Goal: Information Seeking & Learning: Understand process/instructions

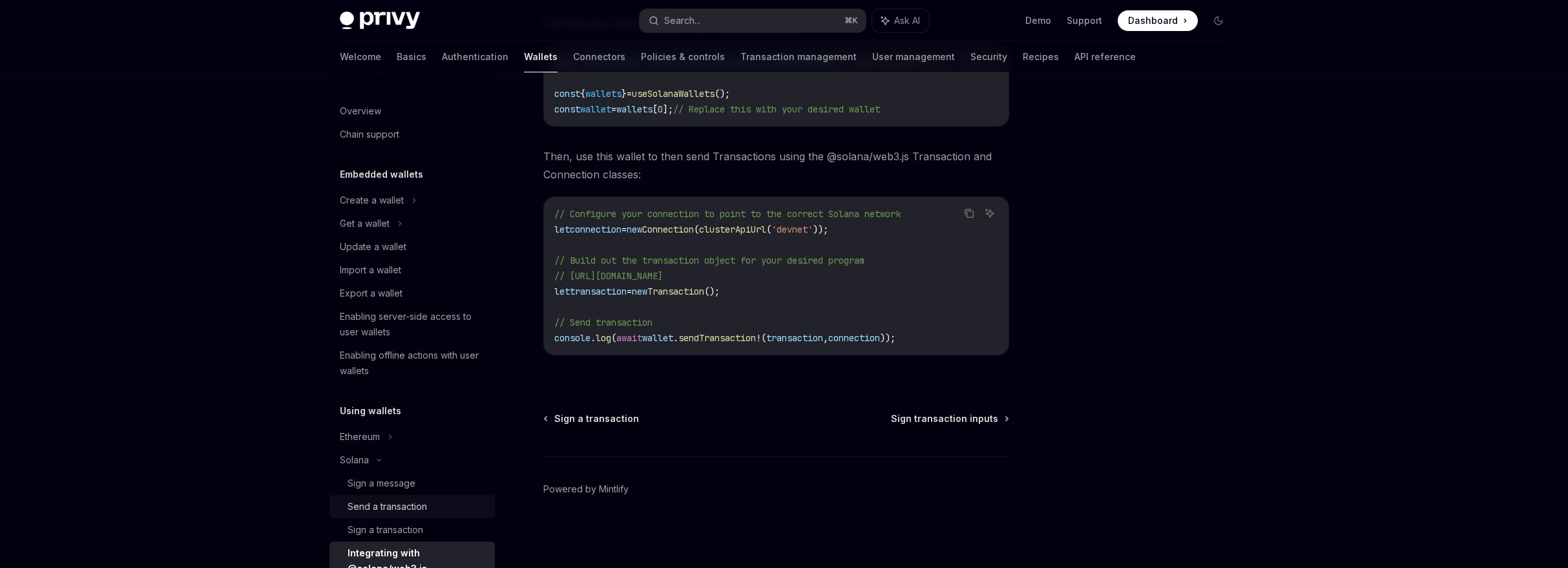
scroll to position [241, 0]
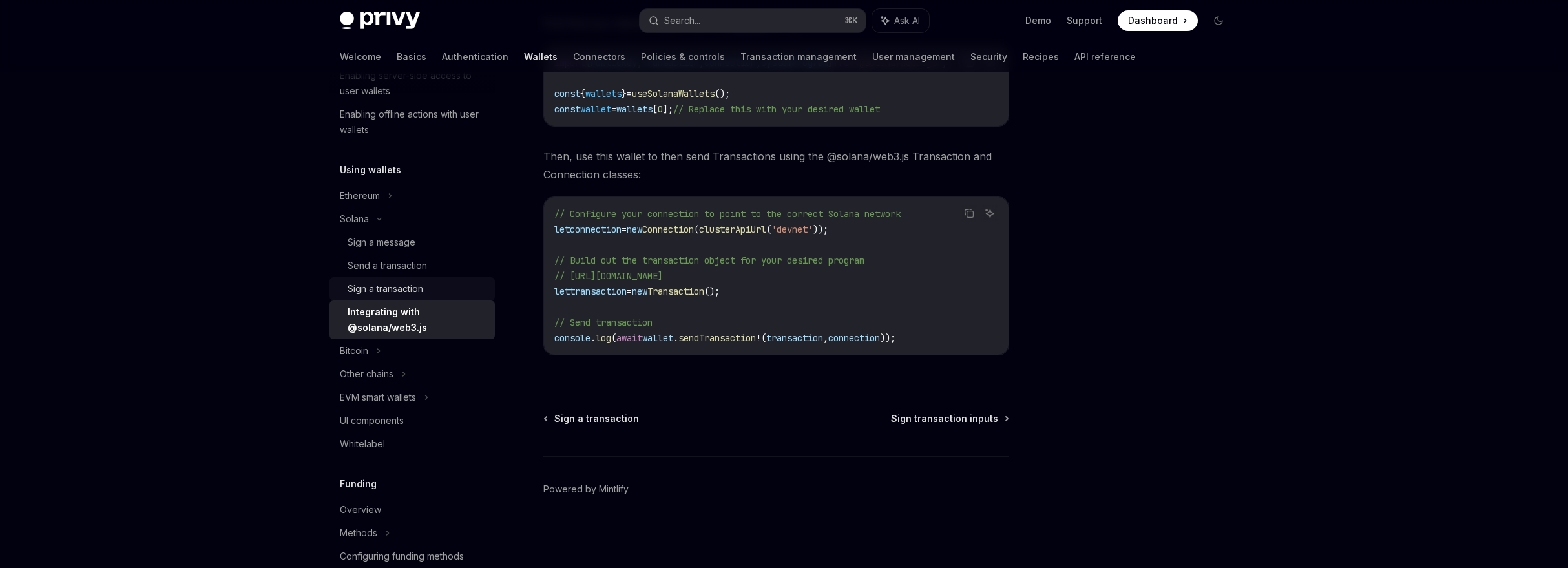
click at [412, 287] on div "Sign a transaction" at bounding box center [385, 289] width 75 height 15
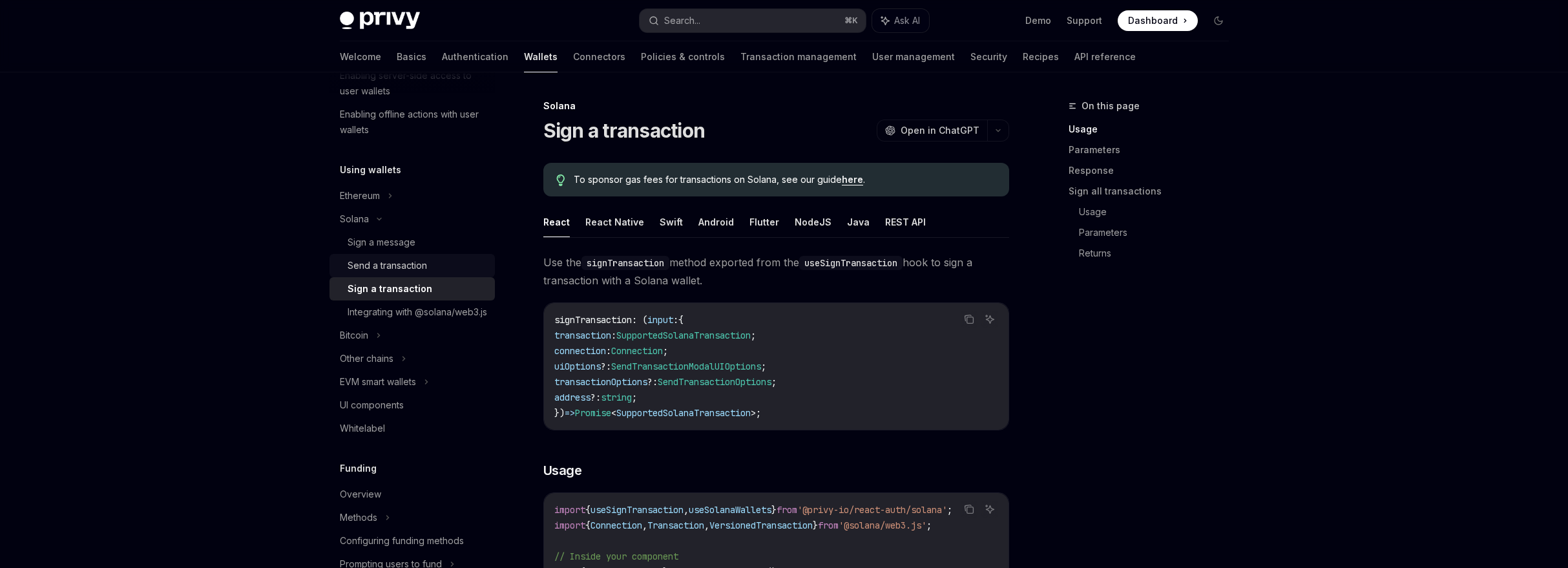
click at [405, 264] on div "Send a transaction" at bounding box center [387, 266] width 79 height 15
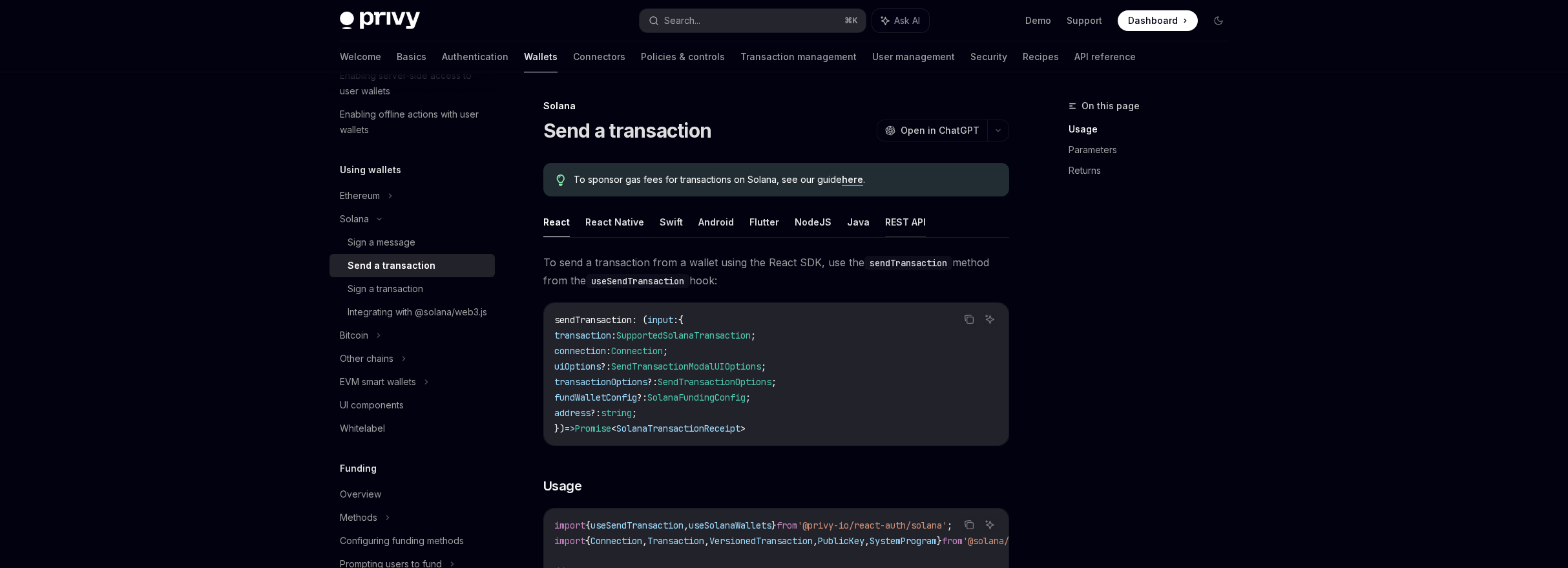
click at [895, 215] on button "REST API" at bounding box center [905, 222] width 41 height 30
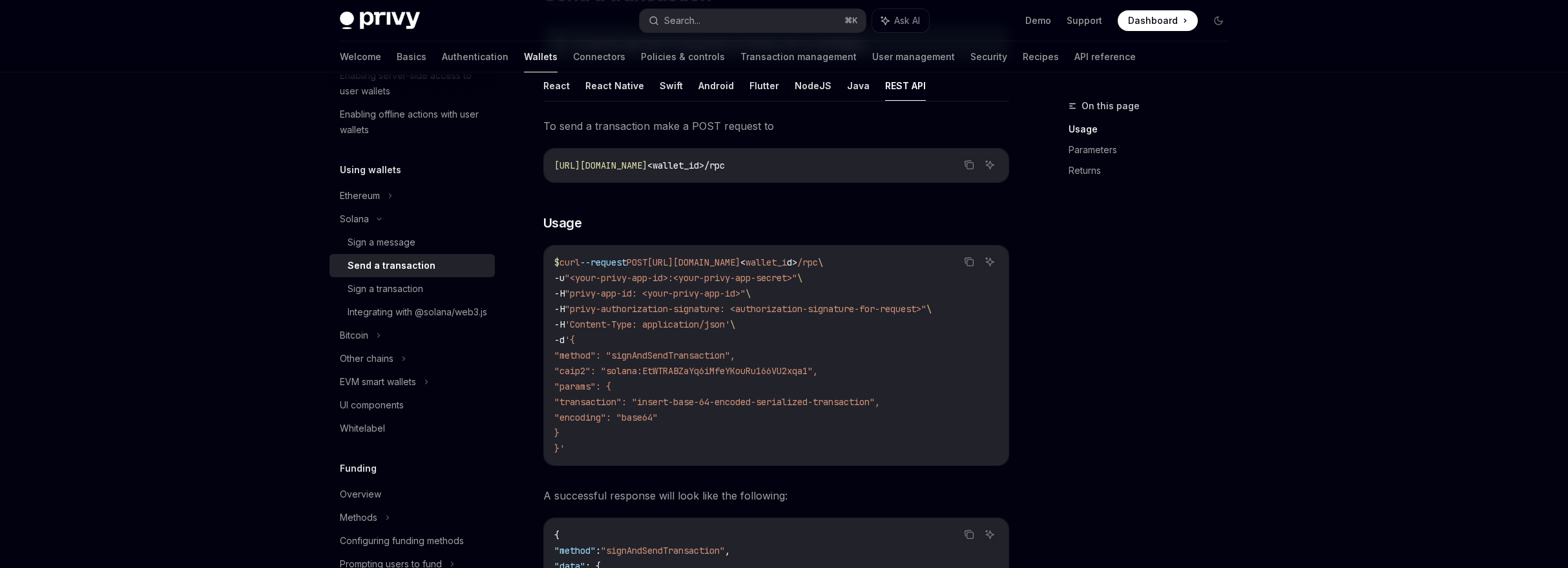
scroll to position [429, 0]
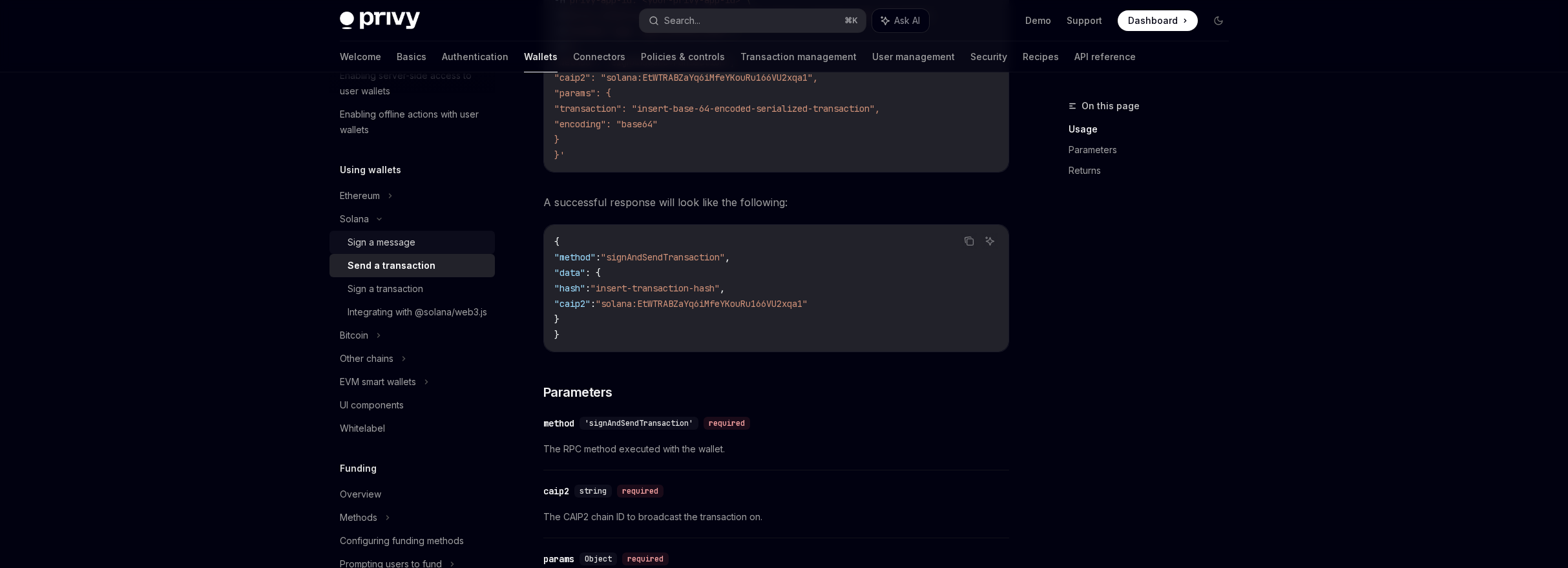
click at [384, 239] on div "Sign a message" at bounding box center [382, 242] width 68 height 15
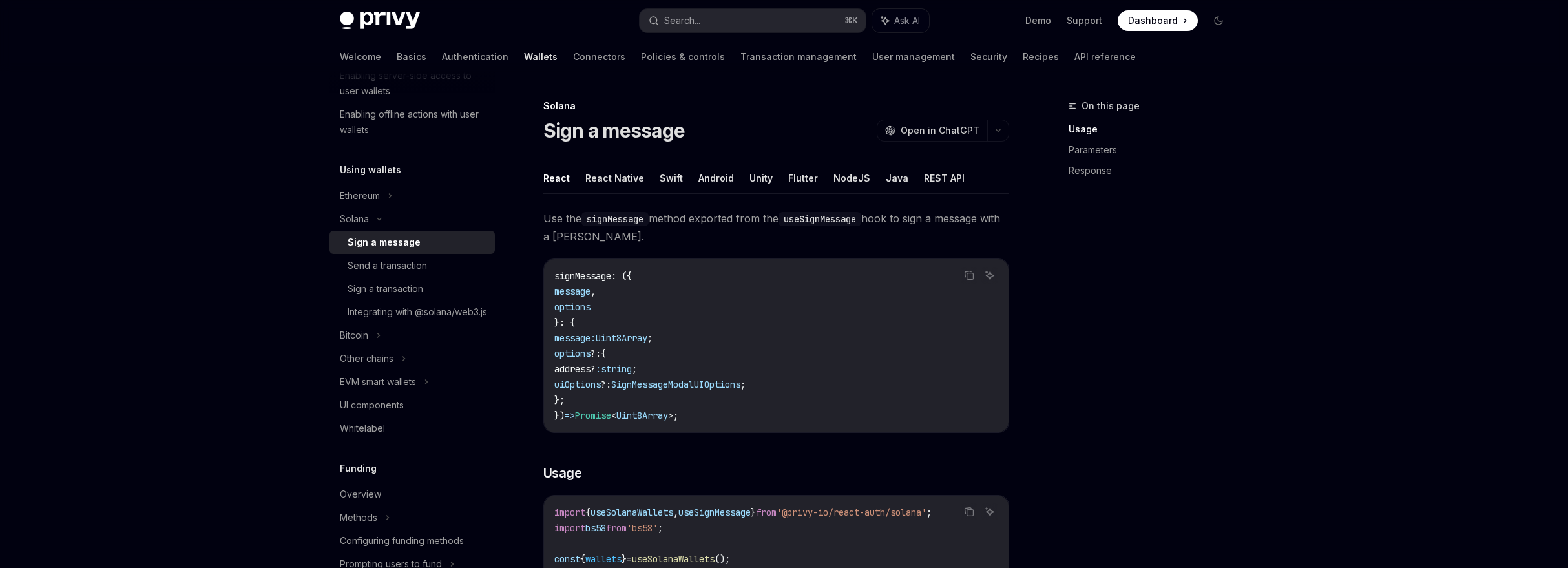
click at [933, 178] on button "REST API" at bounding box center [944, 178] width 41 height 30
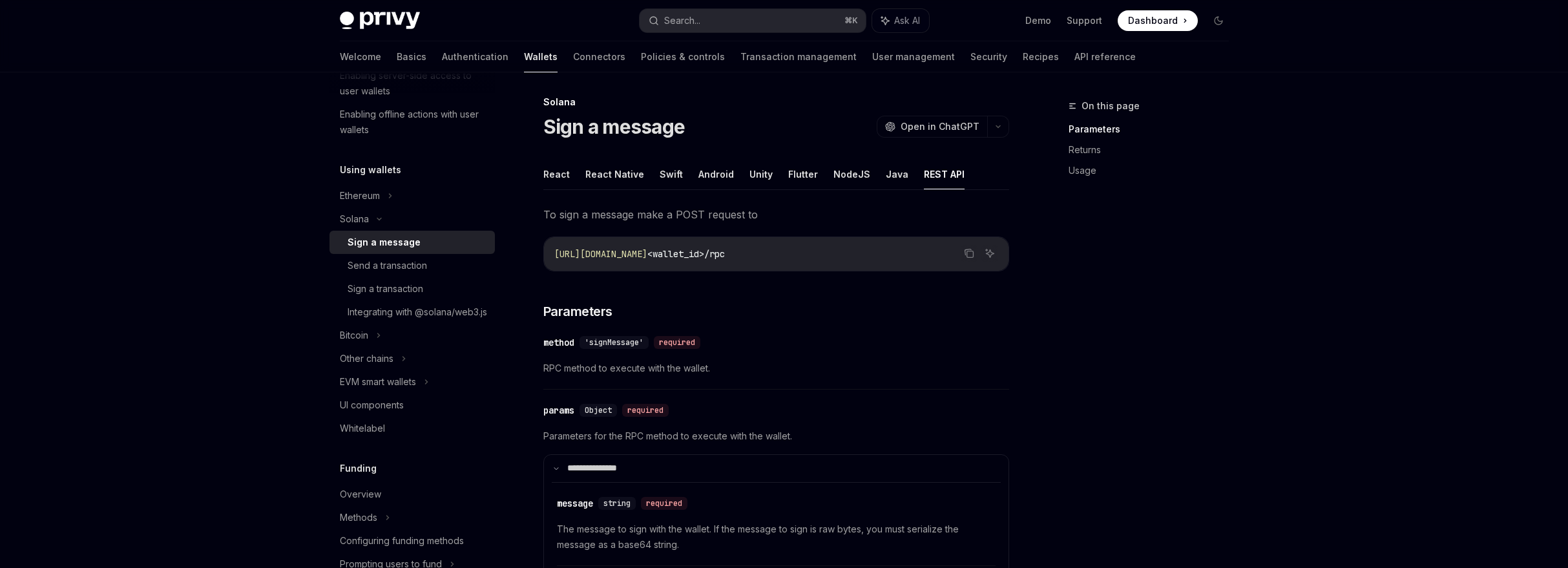
scroll to position [275, 0]
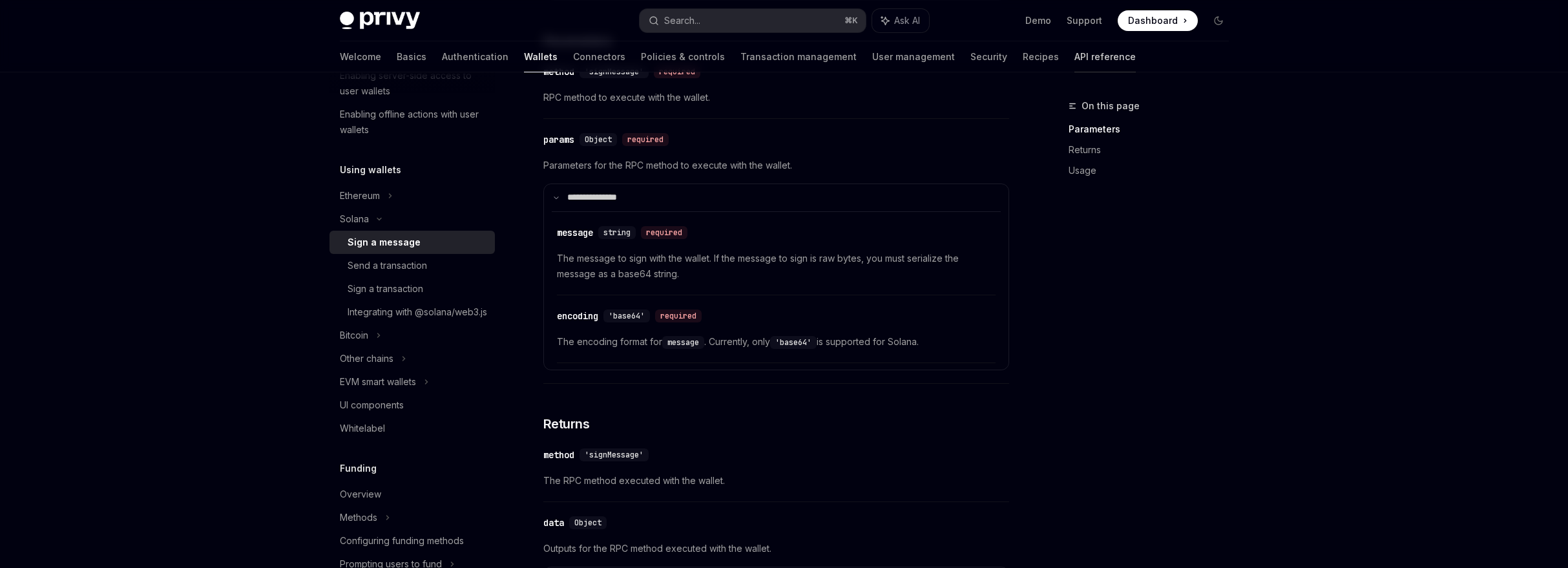
click at [1074, 55] on link "API reference" at bounding box center [1105, 57] width 62 height 31
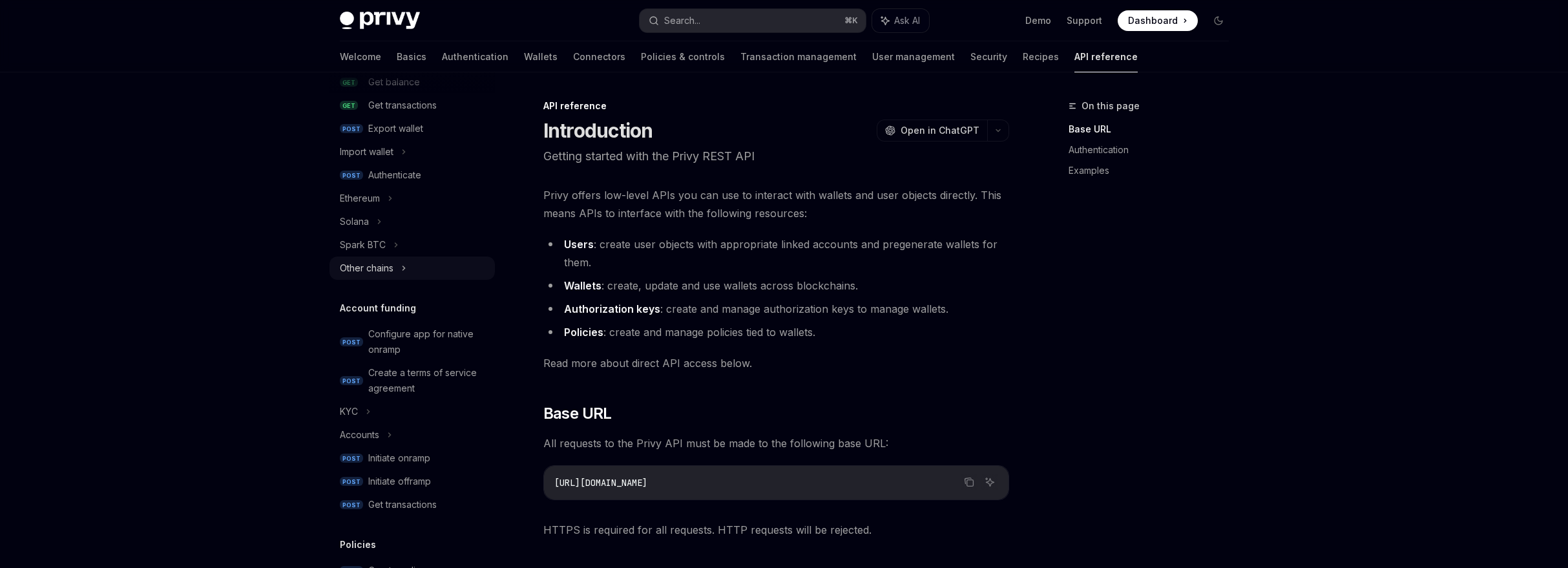
scroll to position [249, 0]
click at [361, 219] on div "Solana" at bounding box center [355, 222] width 29 height 15
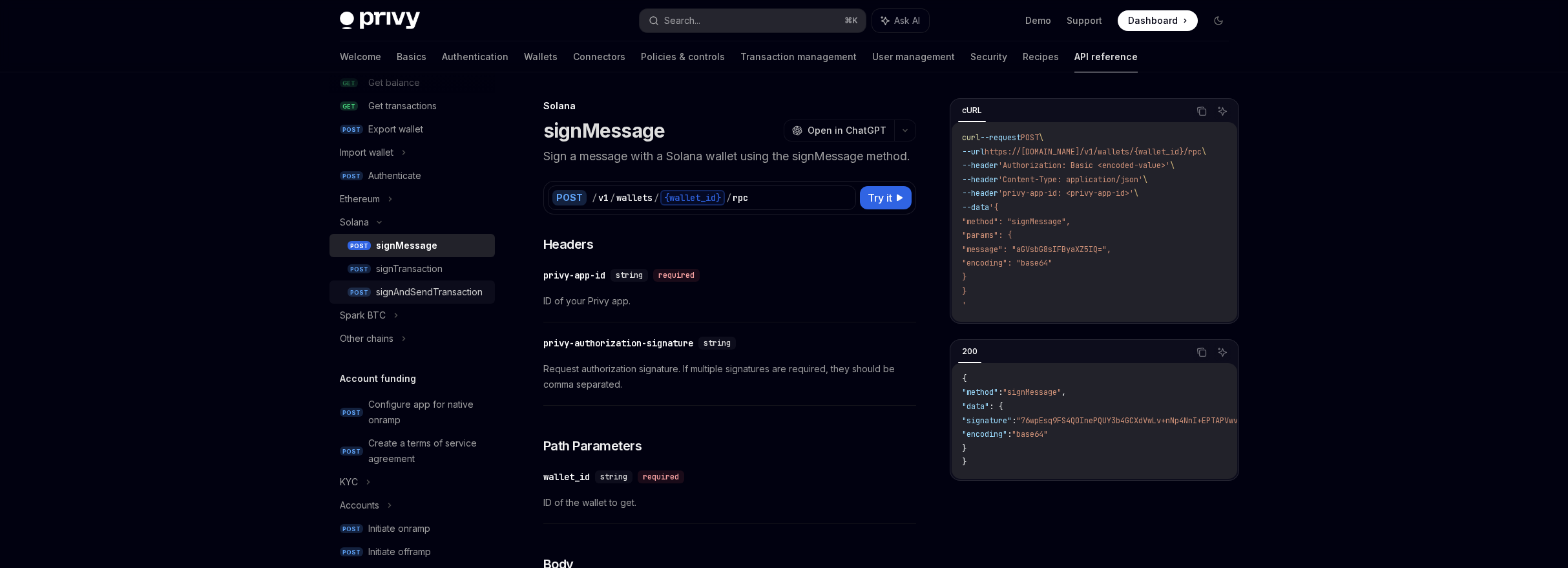
click at [410, 292] on div "signAndSendTransaction" at bounding box center [429, 292] width 107 height 15
type textarea "*"
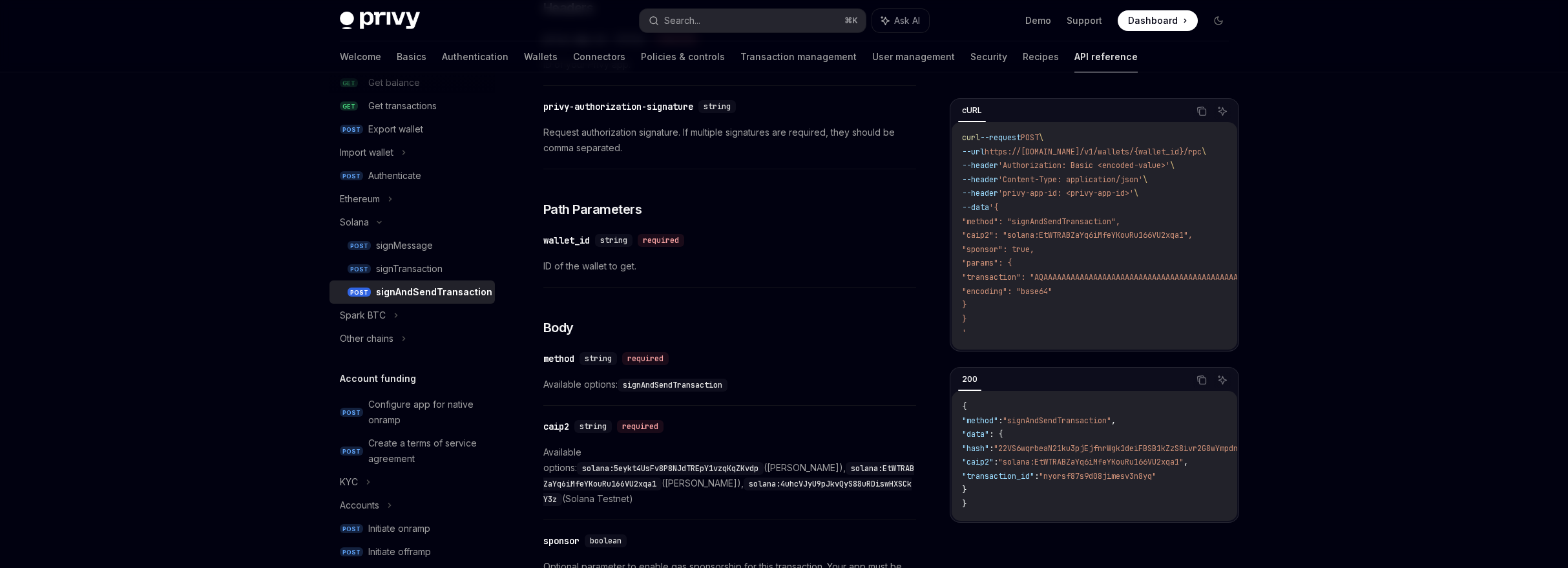
scroll to position [512, 0]
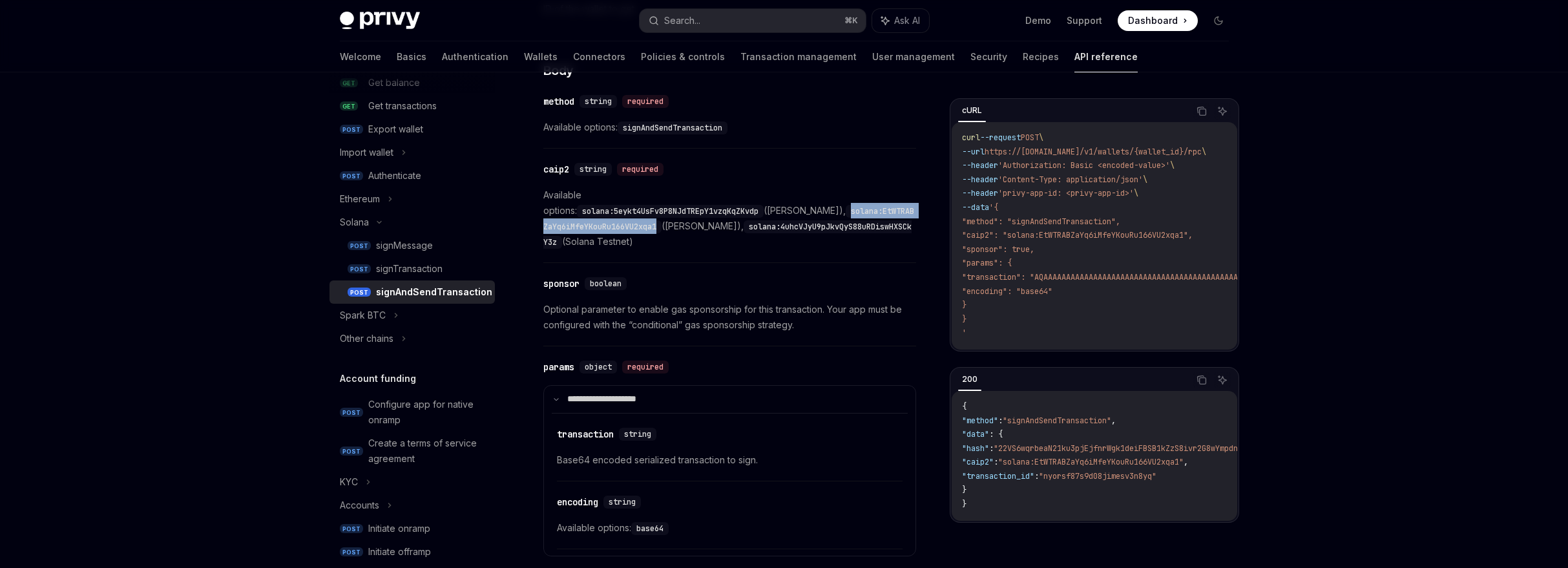
drag, startPoint x: 549, startPoint y: 212, endPoint x: 729, endPoint y: 216, distance: 180.0
click at [729, 216] on code "solana:EtWTRABZaYq6iMfeYKouRu166VU2xqa1" at bounding box center [729, 219] width 371 height 28
copy code "solana:EtWTRABZaYq6iMfeYKouRu166VU2xqa1"
drag, startPoint x: 642, startPoint y: 222, endPoint x: 624, endPoint y: 216, distance: 19.0
click at [642, 222] on code "solana:4uhcVJyU9pJkvQyS88uRDiswHXSCkY3z" at bounding box center [727, 234] width 369 height 28
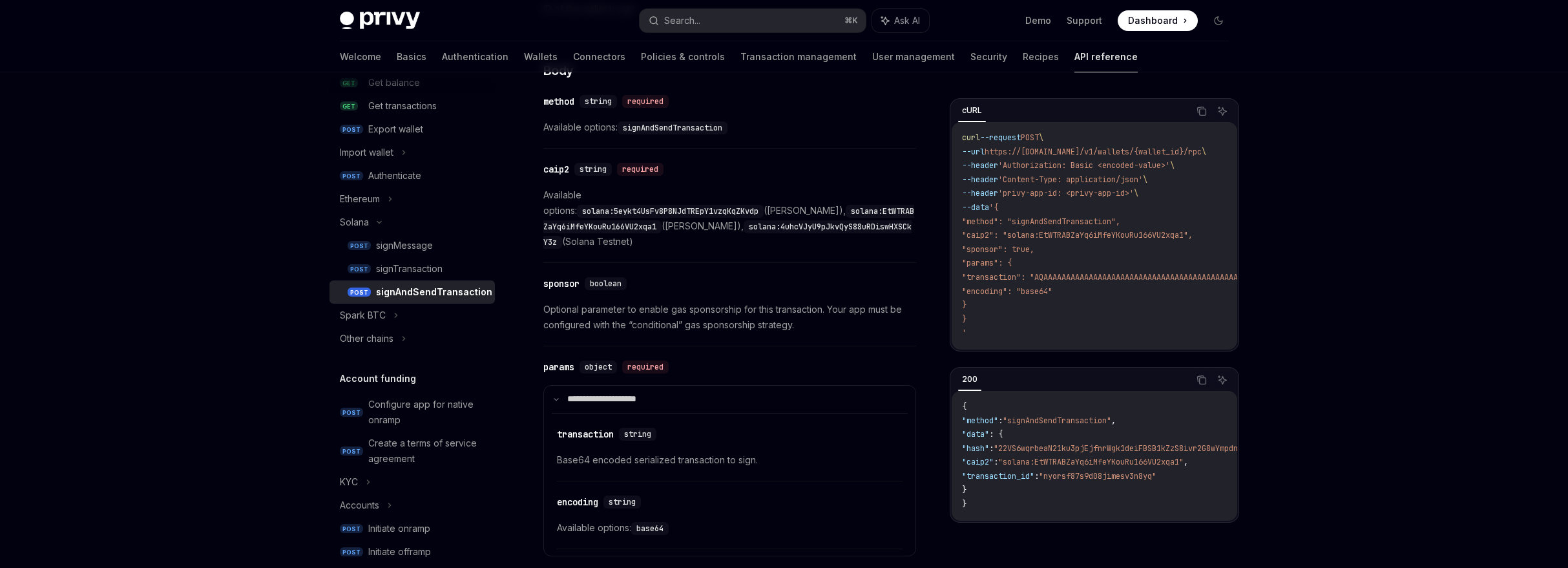
drag, startPoint x: 533, startPoint y: 190, endPoint x: 835, endPoint y: 232, distance: 304.9
click at [835, 232] on div "Solana signAndSendTransaction OpenAI Open in ChatGPT Sign and send transaction …" at bounding box center [609, 332] width 620 height 1491
copy span "Available options: solana:5eykt4UsFv8P8NJdTREpY1vzqKqZKvdp (Solana Mainnet), so…"
click at [630, 209] on code "solana:EtWTRABZaYq6iMfeYKouRu166VU2xqa1" at bounding box center [729, 219] width 371 height 28
click at [629, 209] on code "solana:EtWTRABZaYq6iMfeYKouRu166VU2xqa1" at bounding box center [729, 219] width 371 height 28
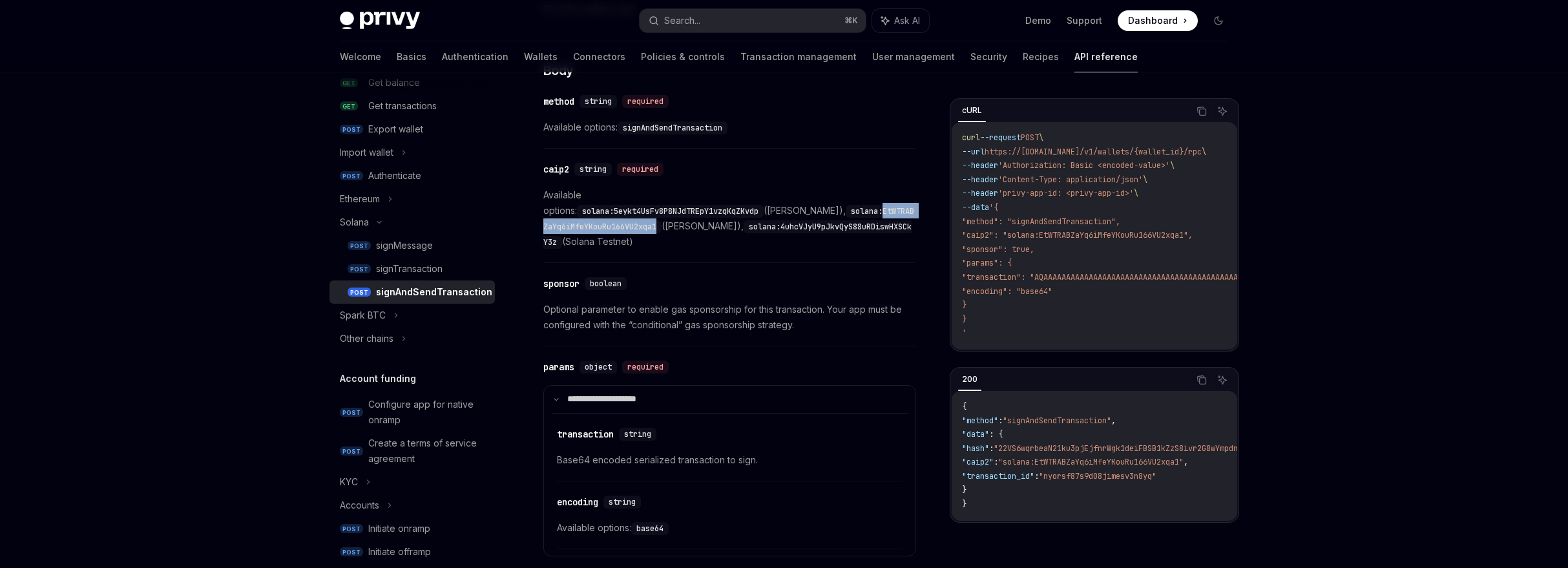
copy code "EtWTRABZaYq6iMfeYKouRu166VU2xqa1"
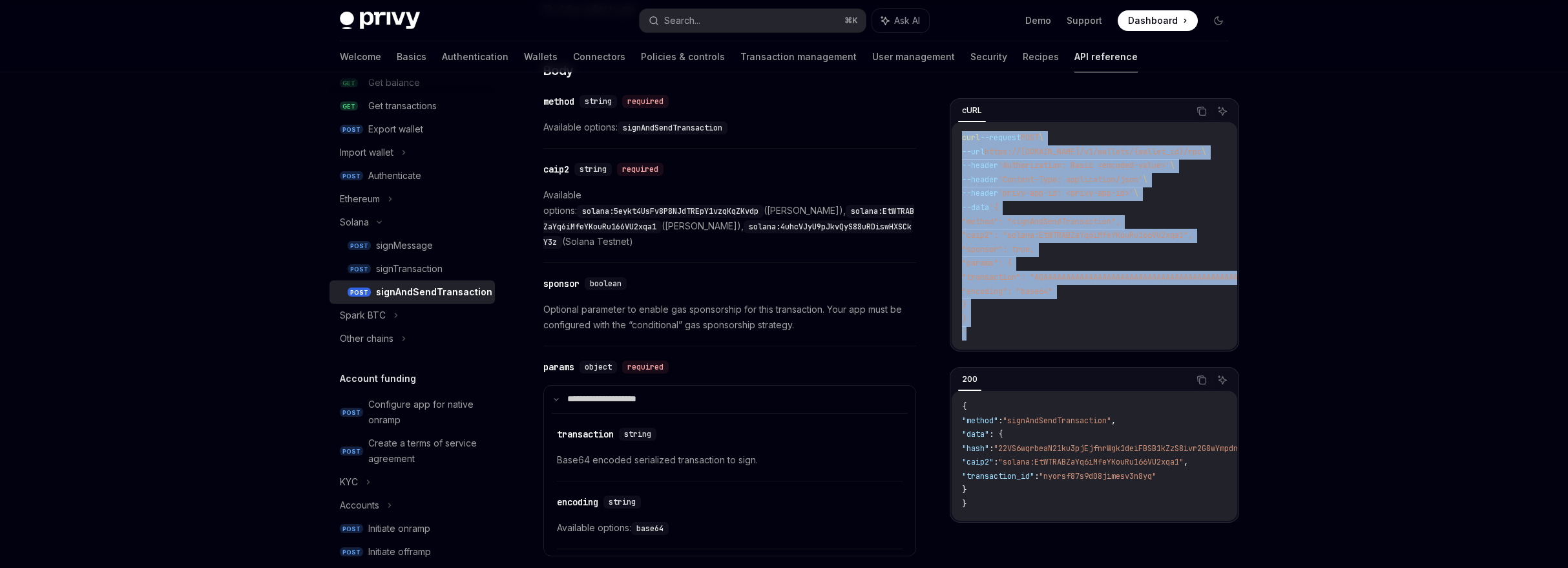
drag, startPoint x: 960, startPoint y: 134, endPoint x: 993, endPoint y: 336, distance: 204.7
click at [994, 337] on div "curl --request POST \ --url https://[DOMAIN_NAME]/v1/wallets/{wallet_id}/rpc \ …" at bounding box center [1094, 236] width 285 height 228
copy code "curl --request POST \ --url https://[DOMAIN_NAME]/v1/wallets/{wallet_id}/rpc \ …"
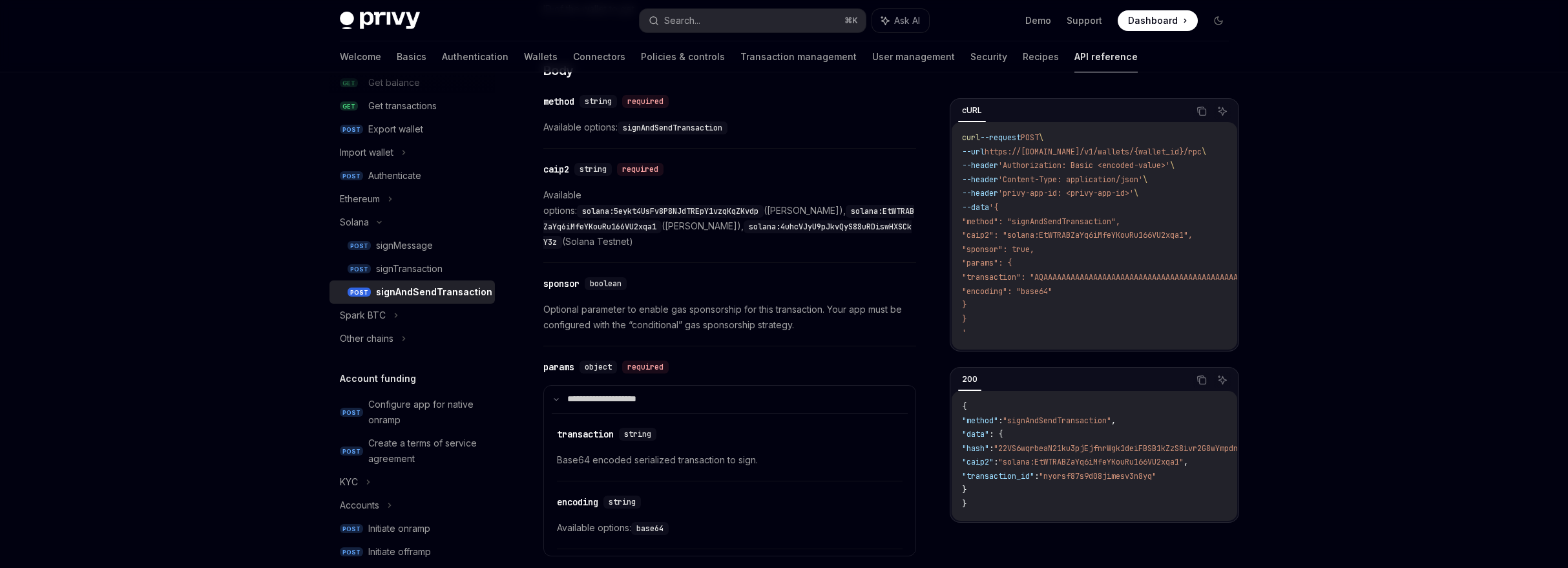
click at [889, 426] on div "​ transaction string Base64 encoded serialized transaction to sign." at bounding box center [729, 451] width 345 height 62
